Goal: Check status: Check status

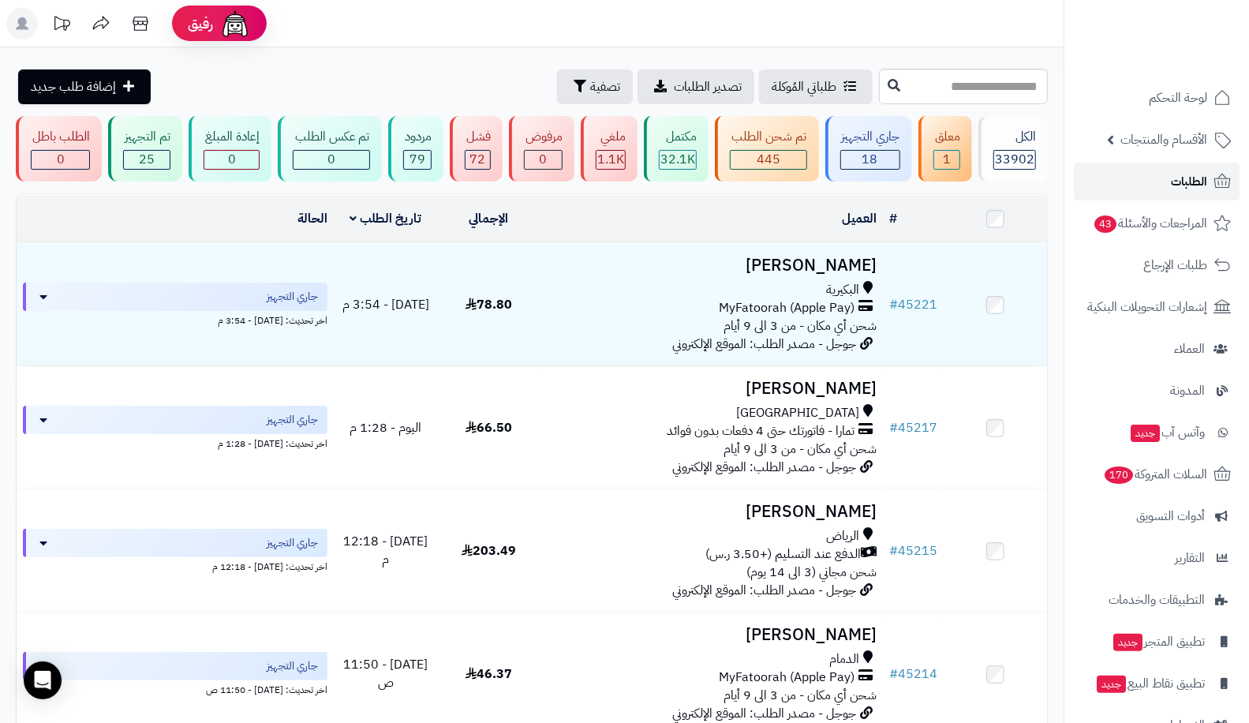
click at [1165, 181] on link "الطلبات" at bounding box center [1157, 182] width 166 height 38
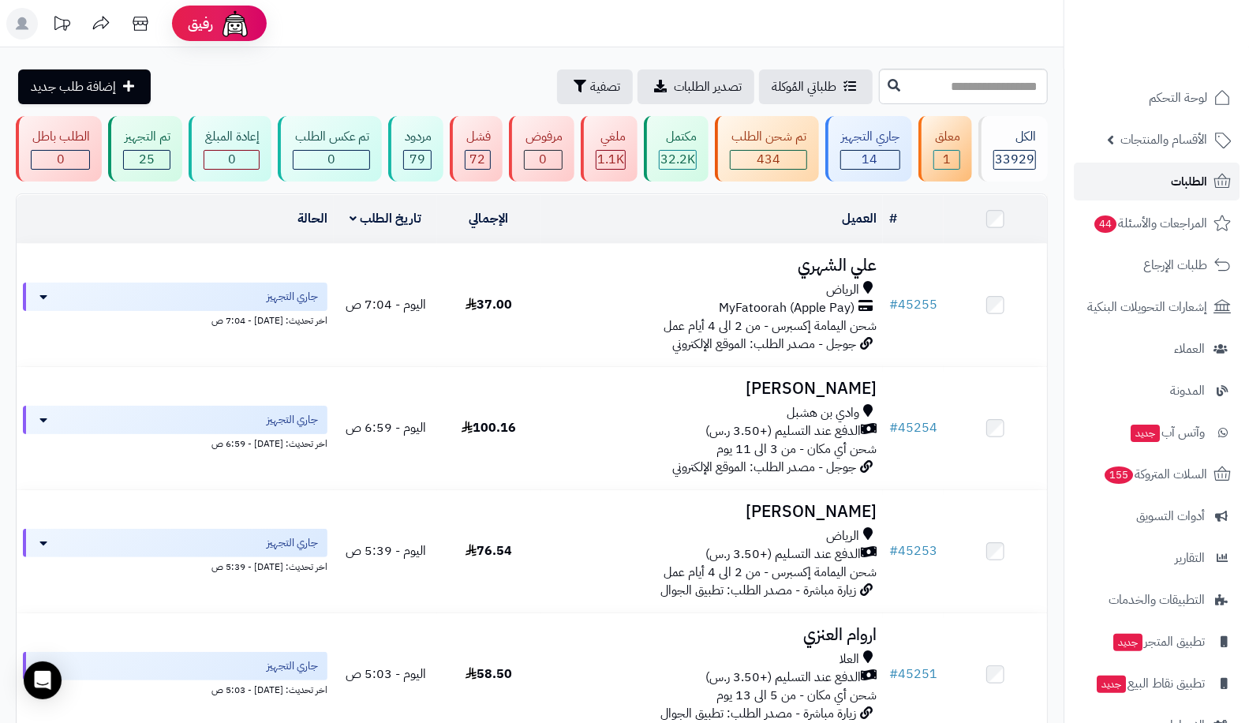
click at [1149, 184] on link "الطلبات" at bounding box center [1157, 182] width 166 height 38
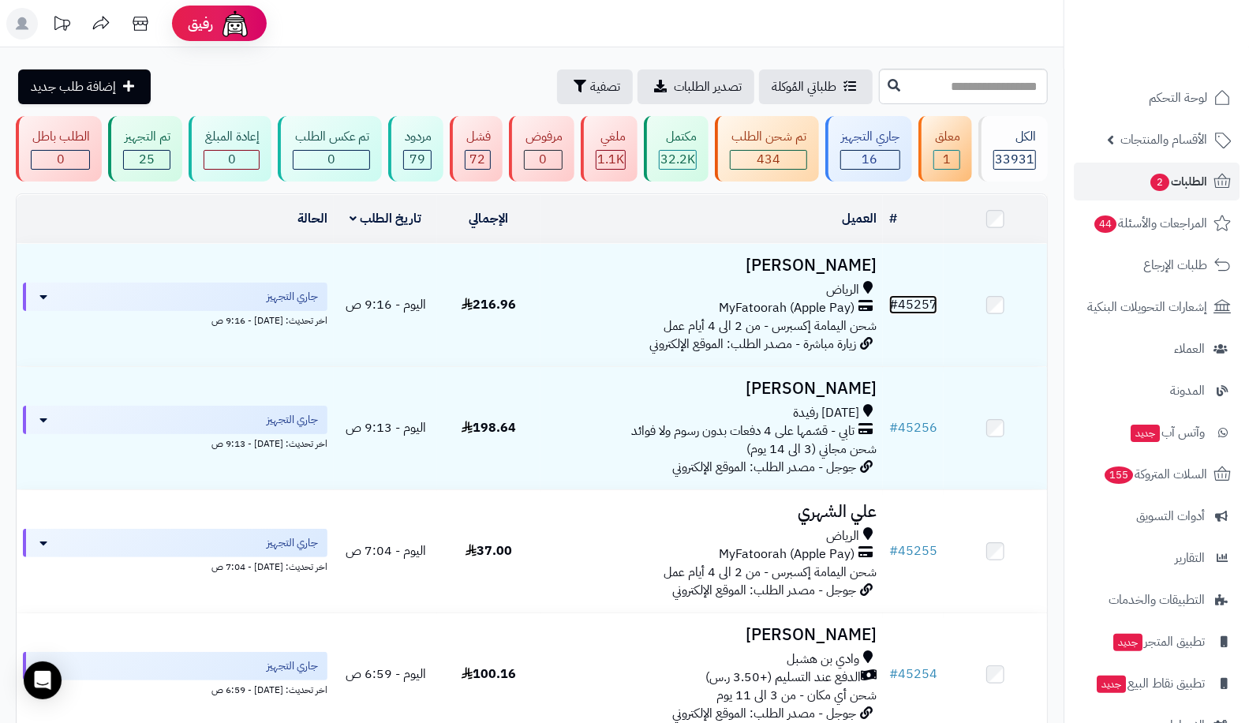
click at [907, 296] on link "# 45257" at bounding box center [913, 304] width 48 height 19
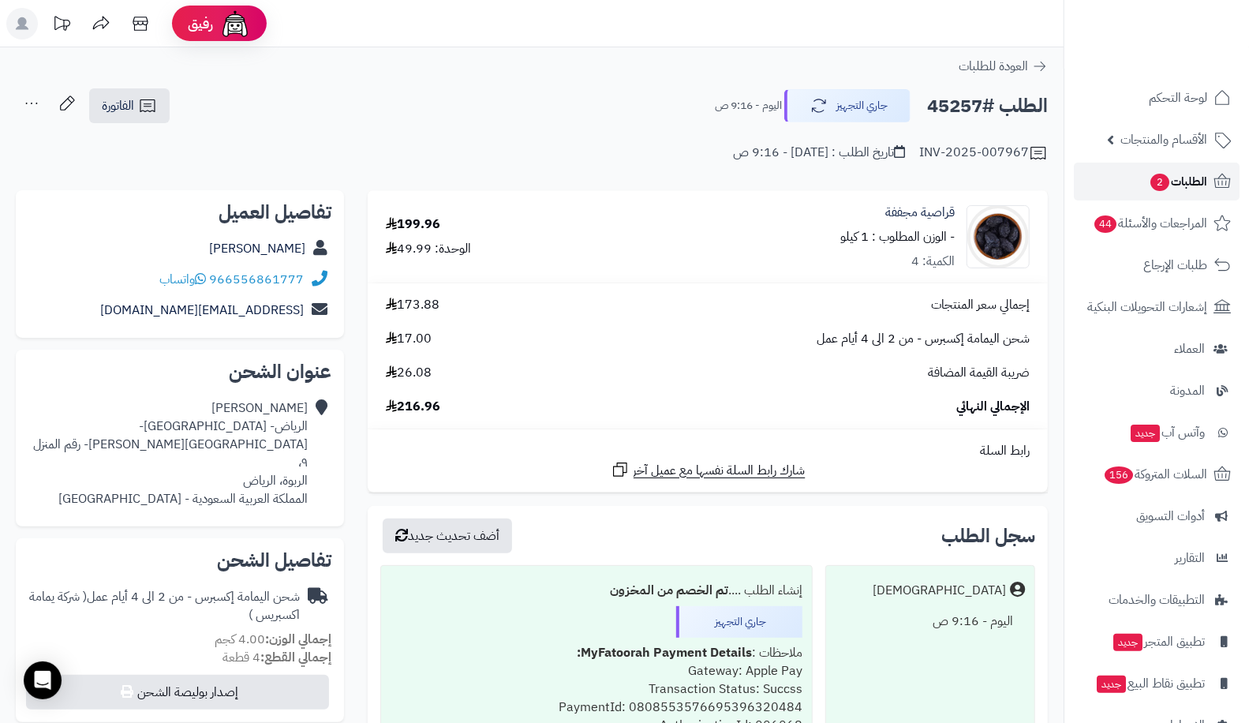
click at [1140, 178] on link "الطلبات 2" at bounding box center [1157, 182] width 166 height 38
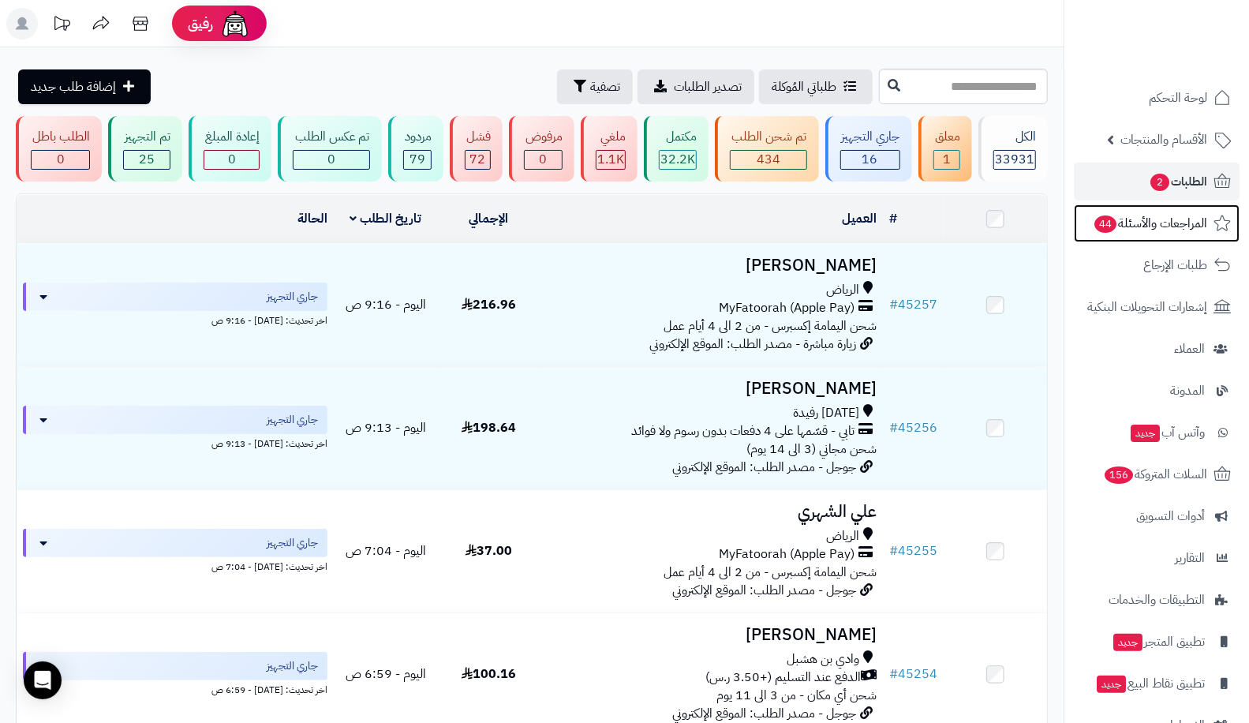
click at [1127, 215] on span "المراجعات والأسئلة 44" at bounding box center [1150, 223] width 114 height 22
